Goal: Navigation & Orientation: Find specific page/section

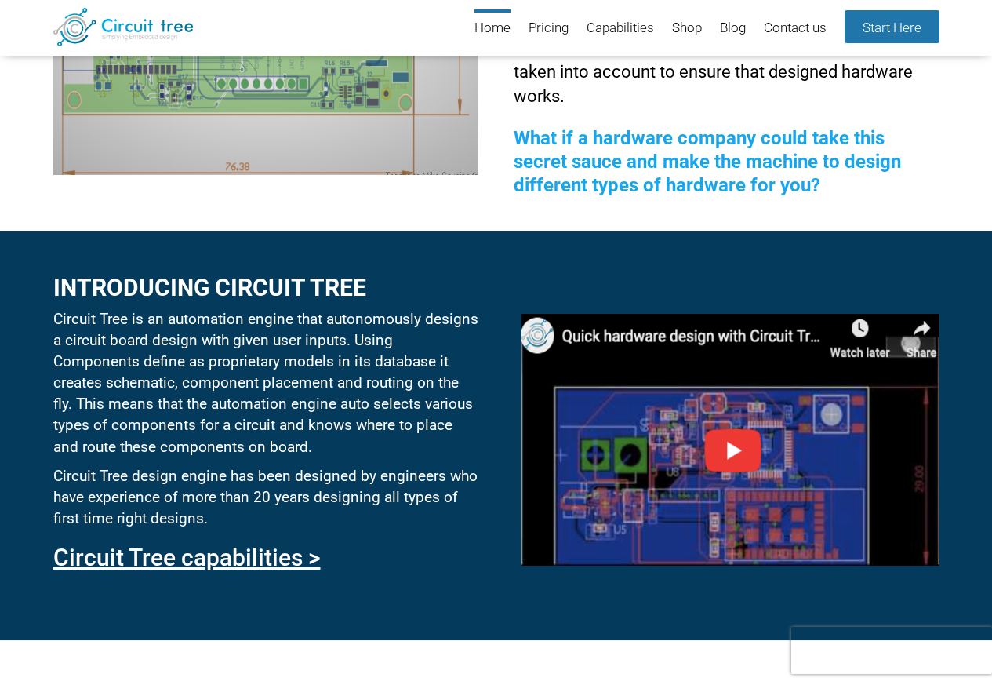
scroll to position [544, 0]
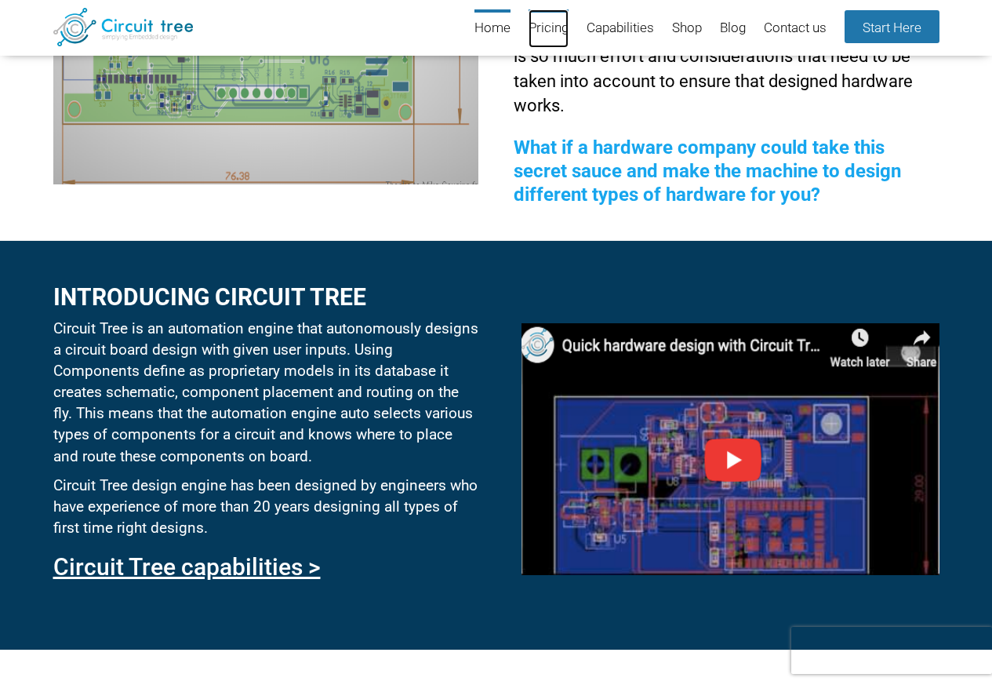
click at [541, 31] on link "Pricing" at bounding box center [549, 28] width 40 height 38
